Goal: Communication & Community: Connect with others

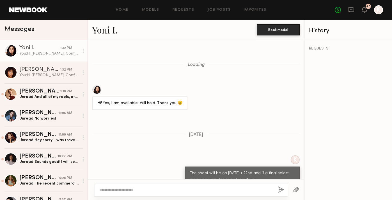
click at [62, 56] on link "Yoni I. 1:32 PM You: Hi [PERSON_NAME], Confirming you're still available and ag…" at bounding box center [44, 51] width 88 height 22
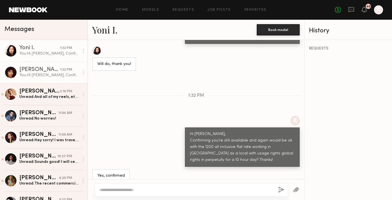
click at [59, 75] on div "You: Hi [PERSON_NAME], Confirming you're still available and again would be ok …" at bounding box center [49, 74] width 60 height 5
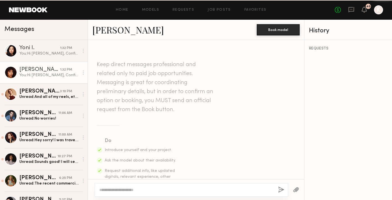
scroll to position [697, 0]
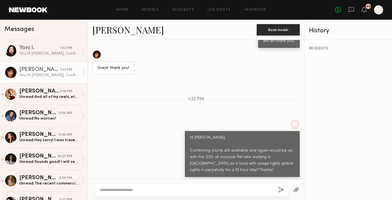
click at [60, 61] on link "[PERSON_NAME] 1:32 PM You: Hi [PERSON_NAME], Confirming you're still available …" at bounding box center [44, 72] width 88 height 22
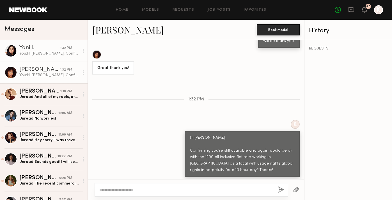
click at [57, 54] on div "You: Hi [PERSON_NAME], Confirming you're still available and again would be ok …" at bounding box center [49, 53] width 60 height 5
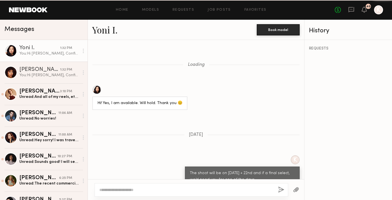
scroll to position [808, 0]
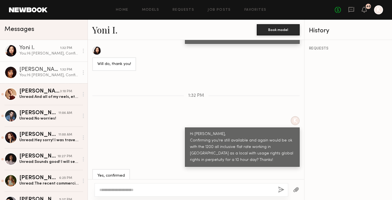
click at [45, 72] on div "[PERSON_NAME]" at bounding box center [39, 70] width 41 height 6
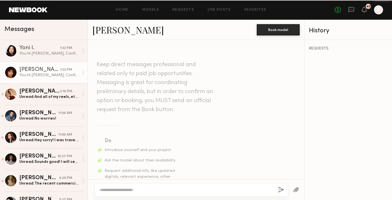
scroll to position [697, 0]
